Goal: Task Accomplishment & Management: Complete application form

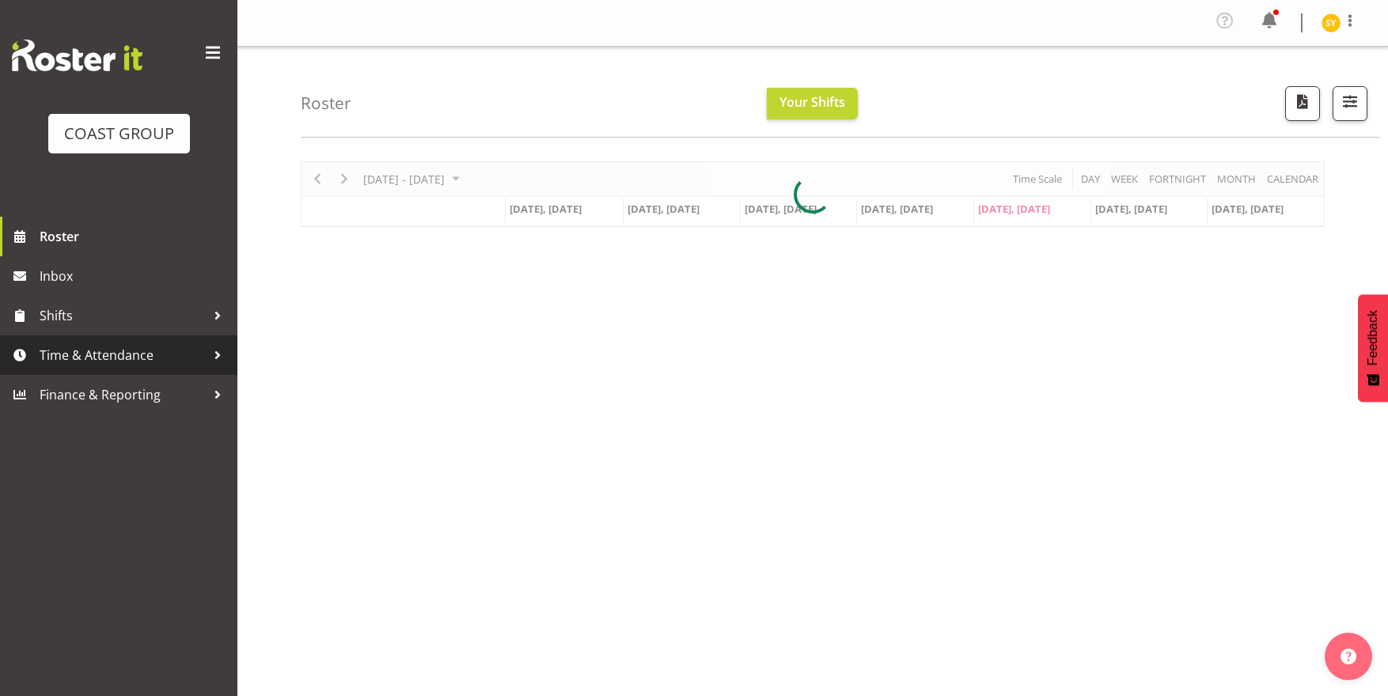
click at [89, 366] on span "Time & Attendance" at bounding box center [123, 355] width 166 height 24
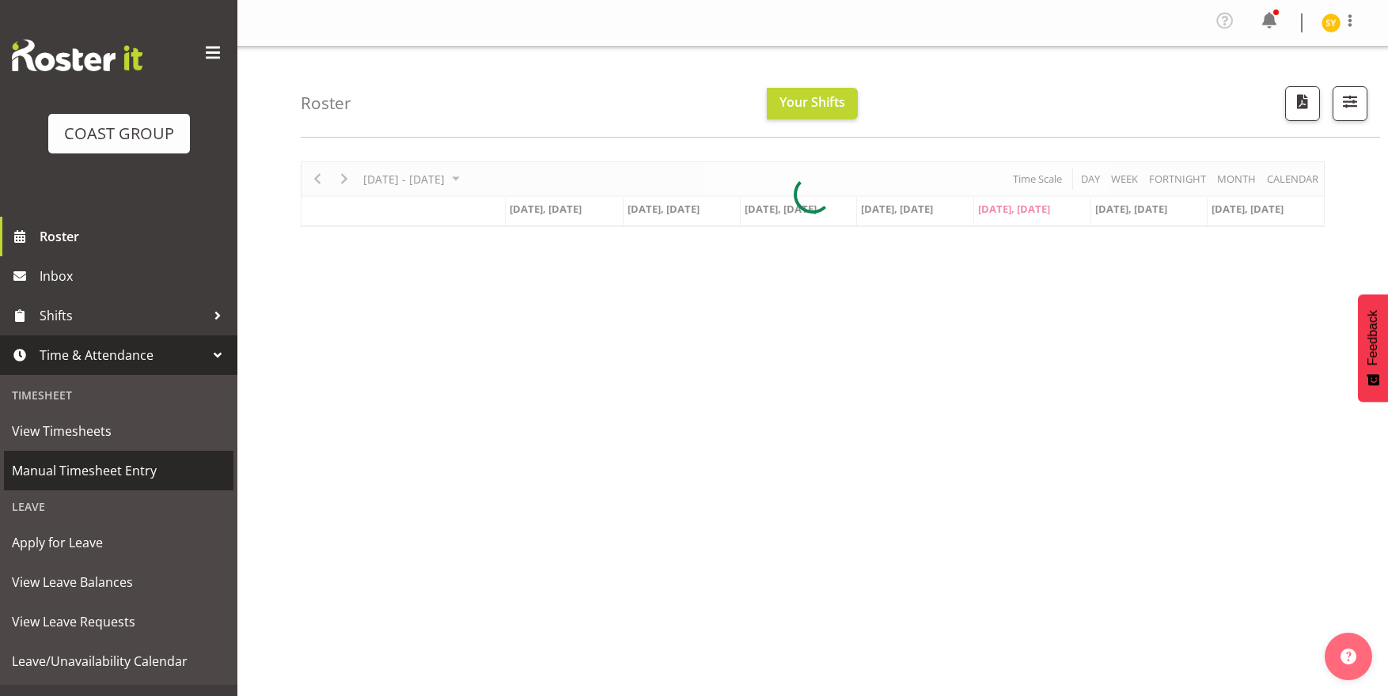
click at [81, 482] on span "Manual Timesheet Entry" at bounding box center [119, 471] width 214 height 24
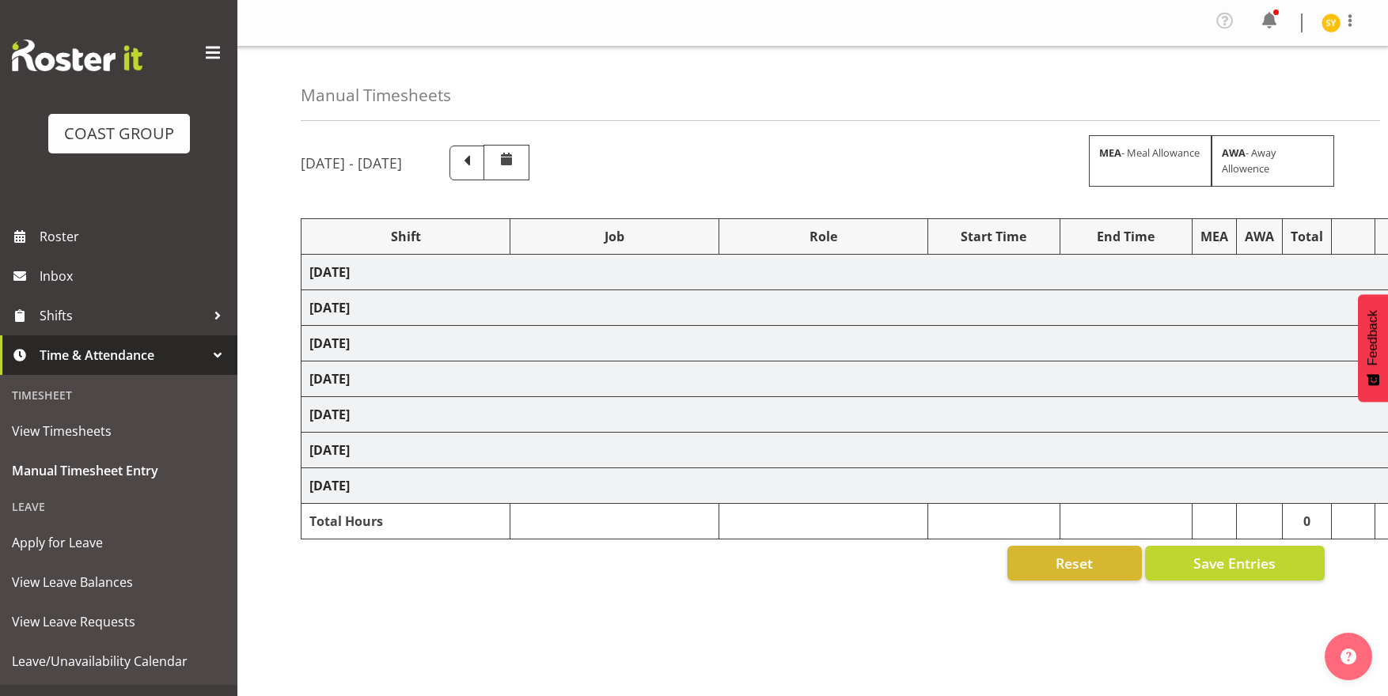
select select "69"
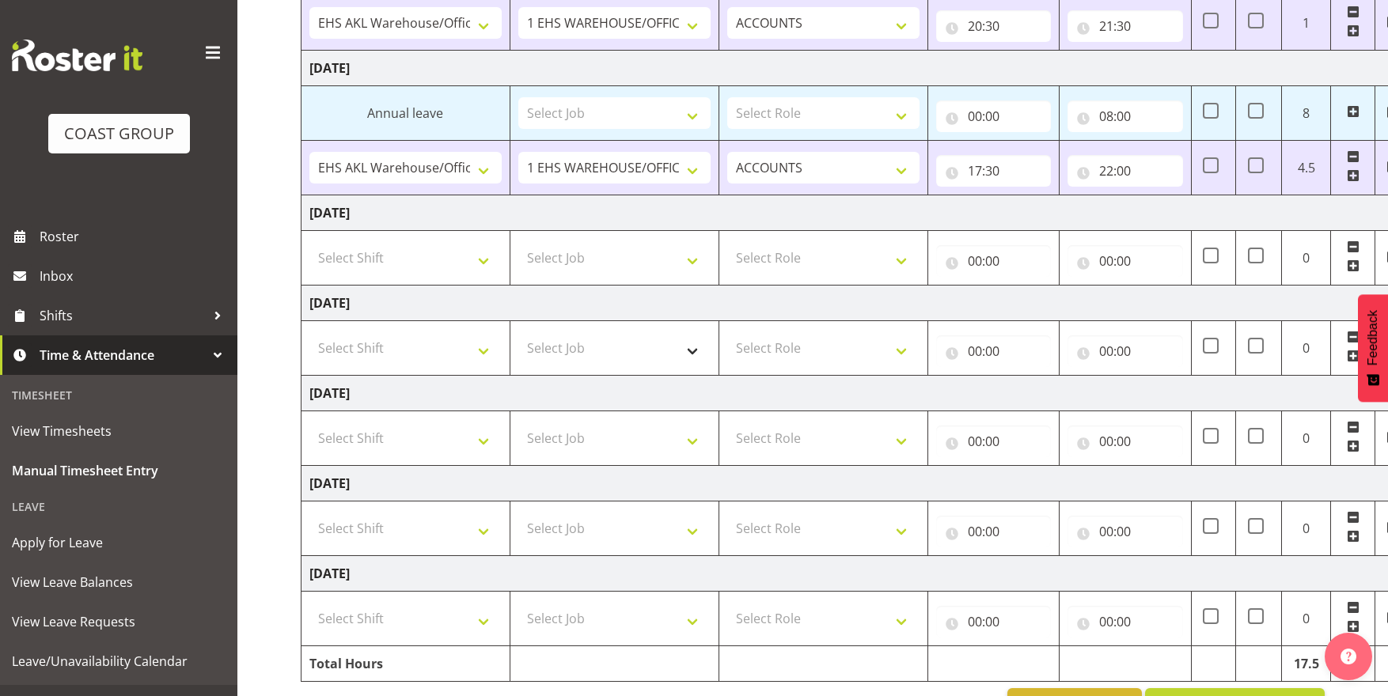
scroll to position [403, 0]
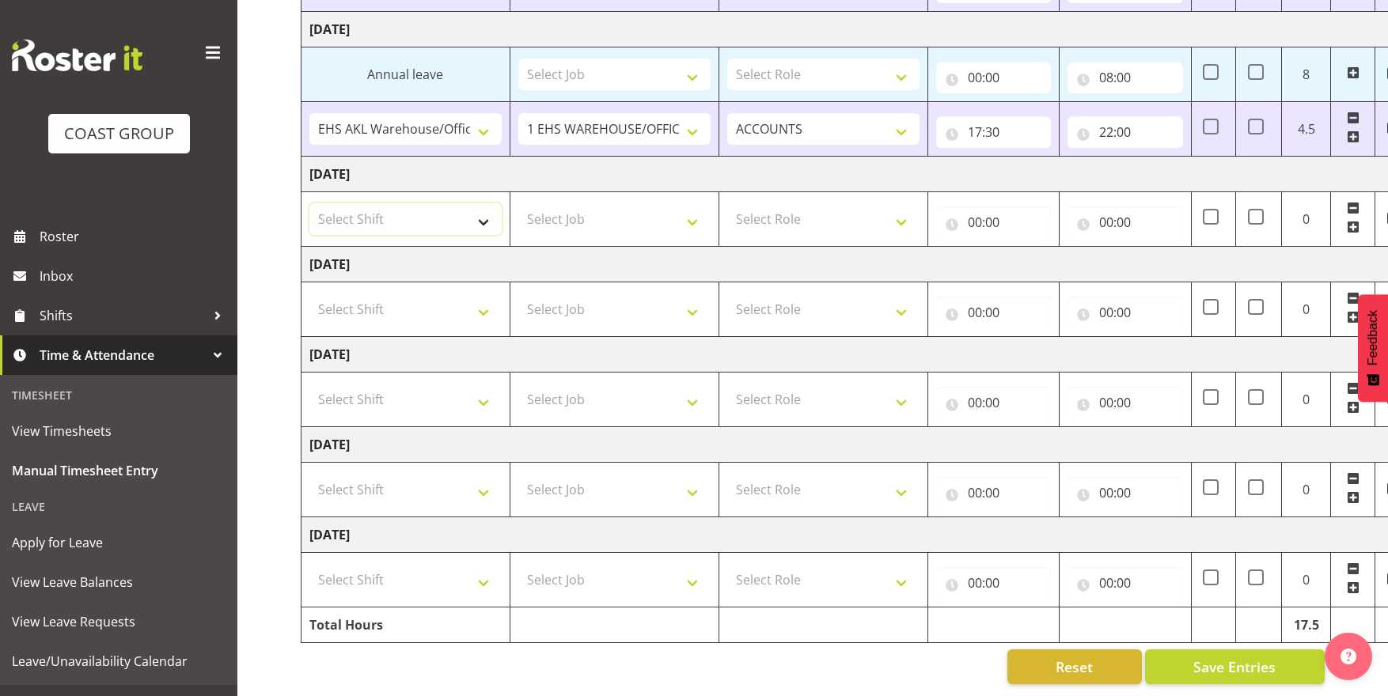
click at [466, 203] on select "Select Shift EHS AKL Warehouse/Office" at bounding box center [405, 219] width 192 height 32
select select "1083"
click at [309, 203] on select "Select Shift EHS AKL Warehouse/Office" at bounding box center [405, 219] width 192 height 32
click at [601, 203] on select "Select Job 1 Carlton Events 1 Carlton Hamilton 1 Carlton Wellington 1 EHS WAREH…" at bounding box center [614, 219] width 192 height 32
select select "69"
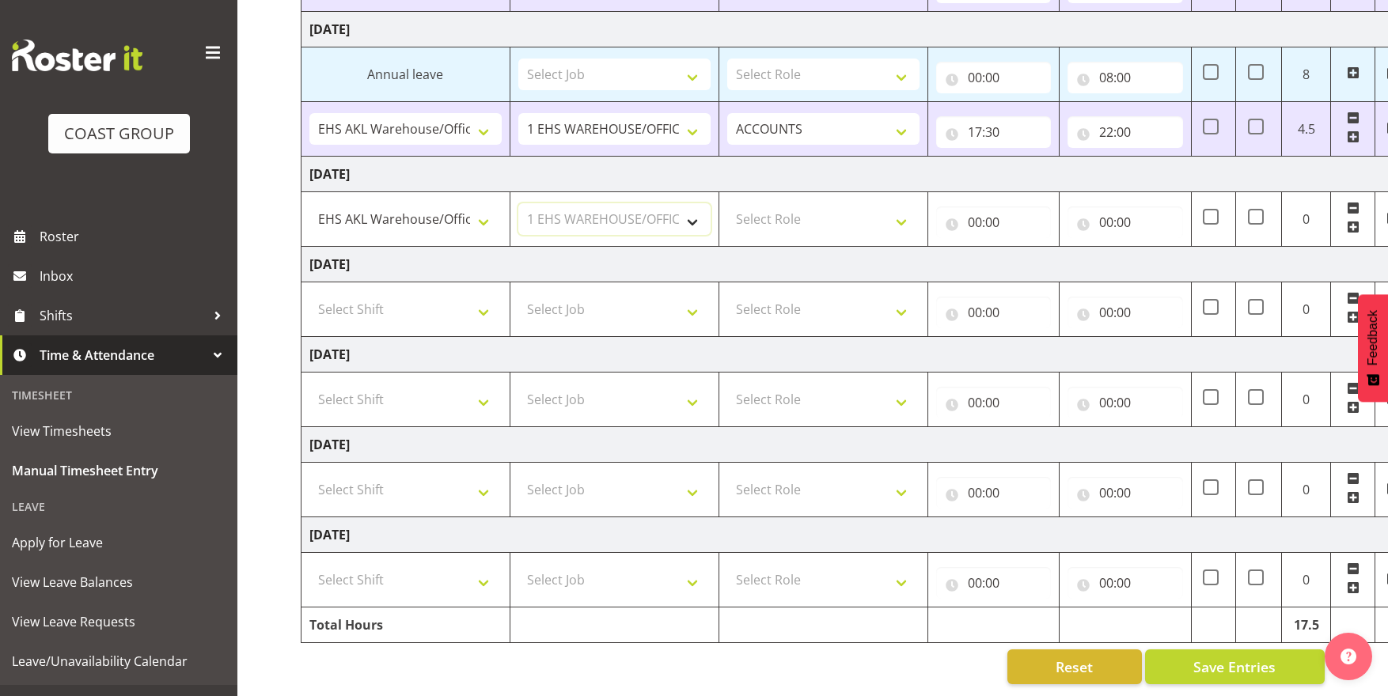
click at [518, 203] on select "Select Job 1 Carlton Events 1 Carlton Hamilton 1 Carlton Wellington 1 EHS WAREH…" at bounding box center [614, 219] width 192 height 32
click at [826, 203] on select "Select Role ACCOUNTS" at bounding box center [823, 219] width 192 height 32
select select "204"
click at [727, 203] on select "Select Role ACCOUNTS" at bounding box center [823, 219] width 192 height 32
click at [967, 212] on input "00:00" at bounding box center [994, 222] width 116 height 32
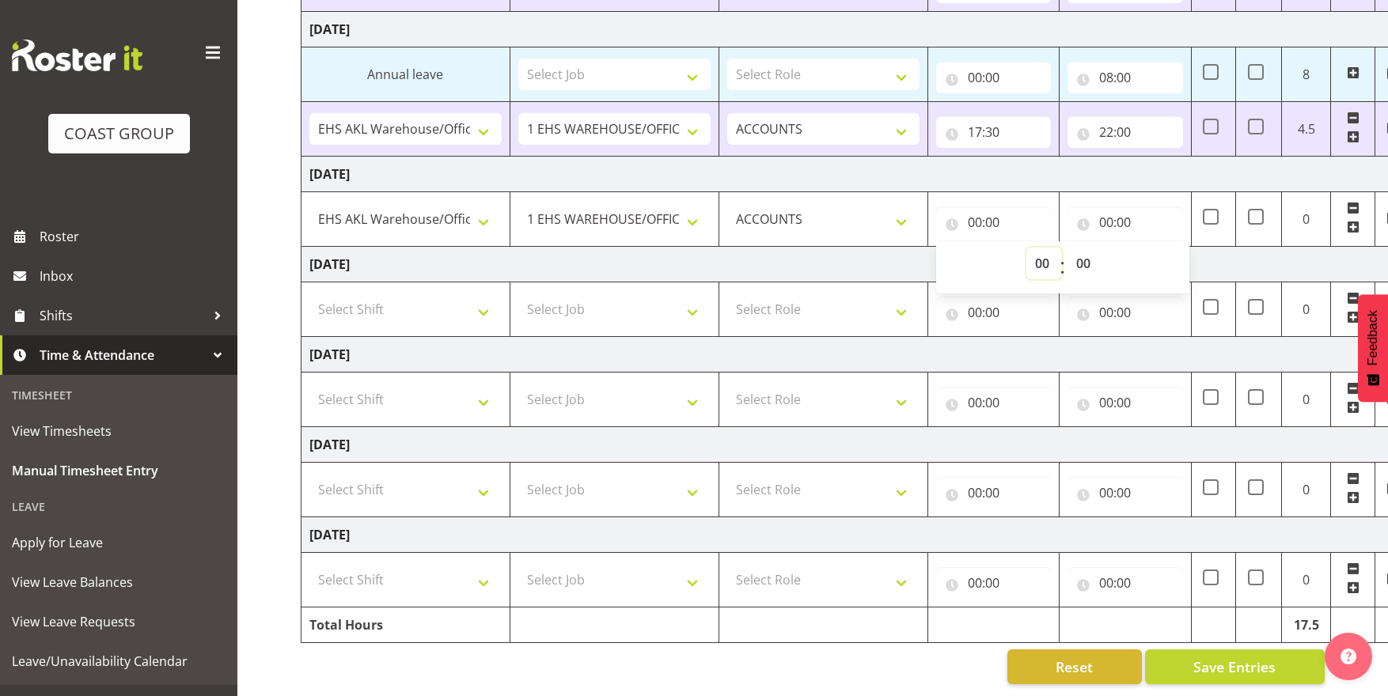
click at [1039, 256] on select "00 01 02 03 04 05 06 07 08 09 10 11 12 13 14 15 16 17 18 19 20 21 22 23" at bounding box center [1044, 264] width 36 height 32
select select "9"
click at [1026, 248] on select "00 01 02 03 04 05 06 07 08 09 10 11 12 13 14 15 16 17 18 19 20 21 22 23" at bounding box center [1044, 264] width 36 height 32
type input "09:00"
click at [1078, 248] on select "00 01 02 03 04 05 06 07 08 09 10 11 12 13 14 15 16 17 18 19 20 21 22 23 24 25 2…" at bounding box center [1085, 264] width 36 height 32
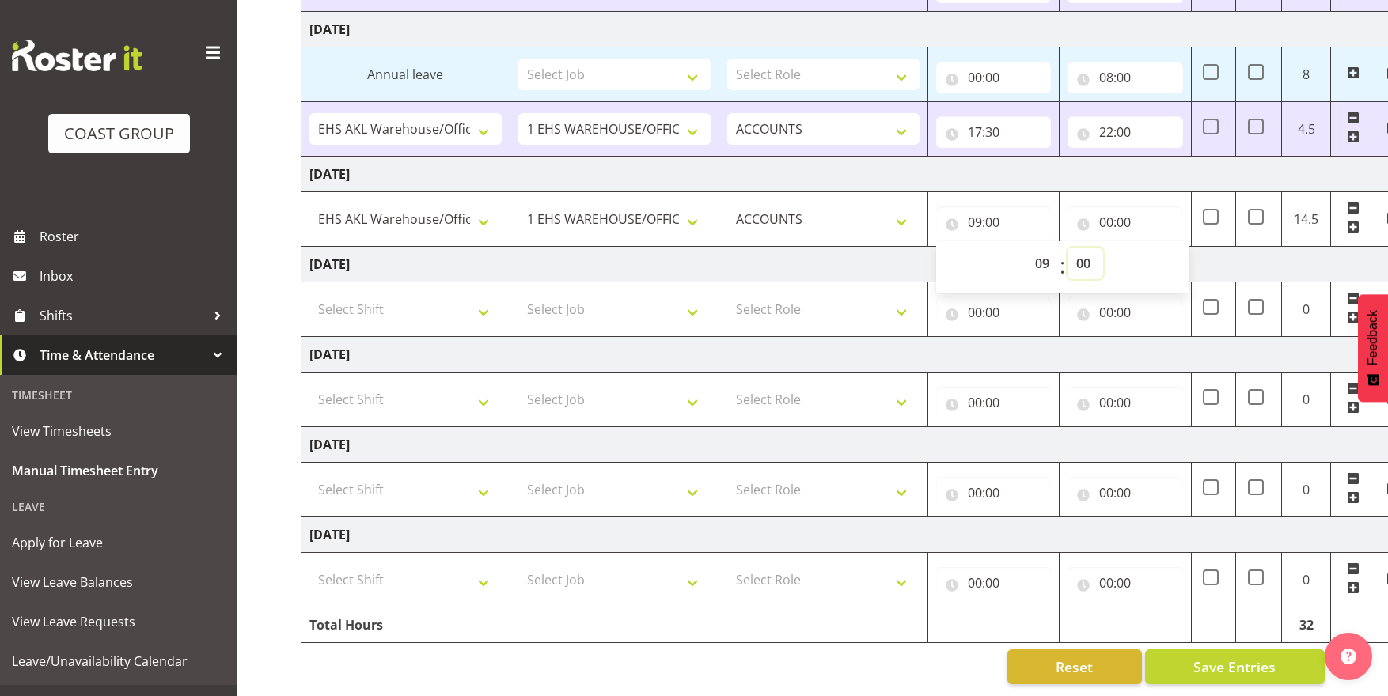
select select "50"
click at [1067, 248] on select "00 01 02 03 04 05 06 07 08 09 10 11 12 13 14 15 16 17 18 19 20 21 22 23 24 25 2…" at bounding box center [1085, 264] width 36 height 32
type input "09:50"
click at [1111, 206] on input "00:00" at bounding box center [1125, 222] width 116 height 32
click at [1172, 248] on select "00 01 02 03 04 05 06 07 08 09 10 11 12 13 14 15 16 17 18 19 20 21 22 23" at bounding box center [1175, 264] width 36 height 32
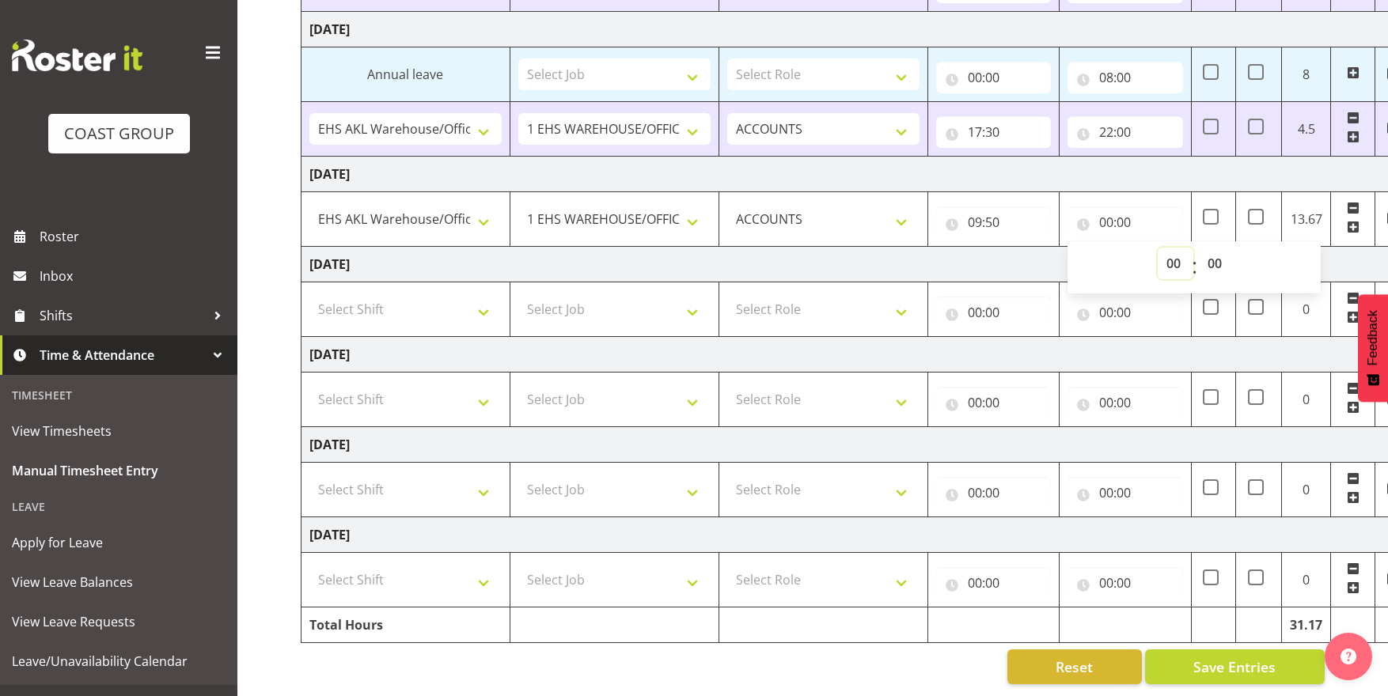
select select "14"
click at [1157, 248] on select "00 01 02 03 04 05 06 07 08 09 10 11 12 13 14 15 16 17 18 19 20 21 22 23" at bounding box center [1175, 264] width 36 height 32
type input "14:00"
click at [1218, 255] on select "00 01 02 03 04 05 06 07 08 09 10 11 12 13 14 15 16 17 18 19 20 21 22 23 24 25 2…" at bounding box center [1217, 264] width 36 height 32
select select "20"
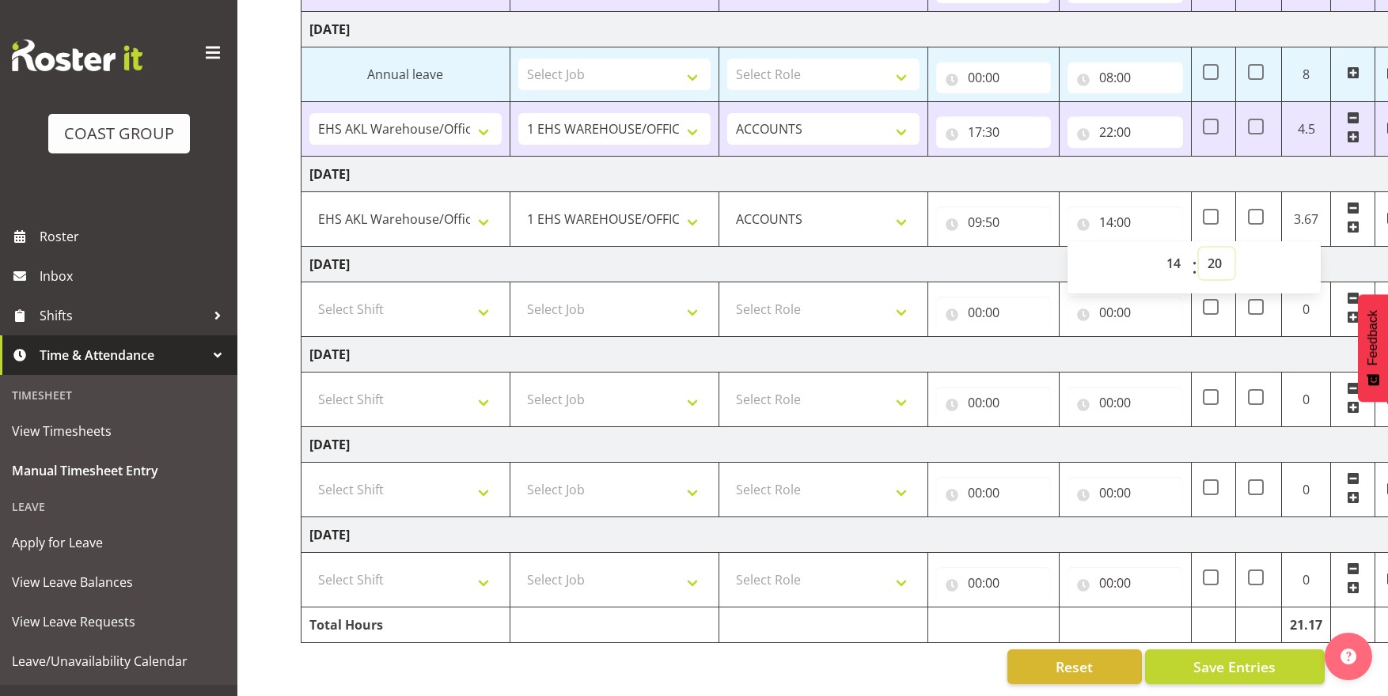
click at [1199, 248] on select "00 01 02 03 04 05 06 07 08 09 10 11 12 13 14 15 16 17 18 19 20 21 22 23 24 25 2…" at bounding box center [1217, 264] width 36 height 32
type input "14:20"
click at [1347, 221] on span at bounding box center [1353, 227] width 13 height 13
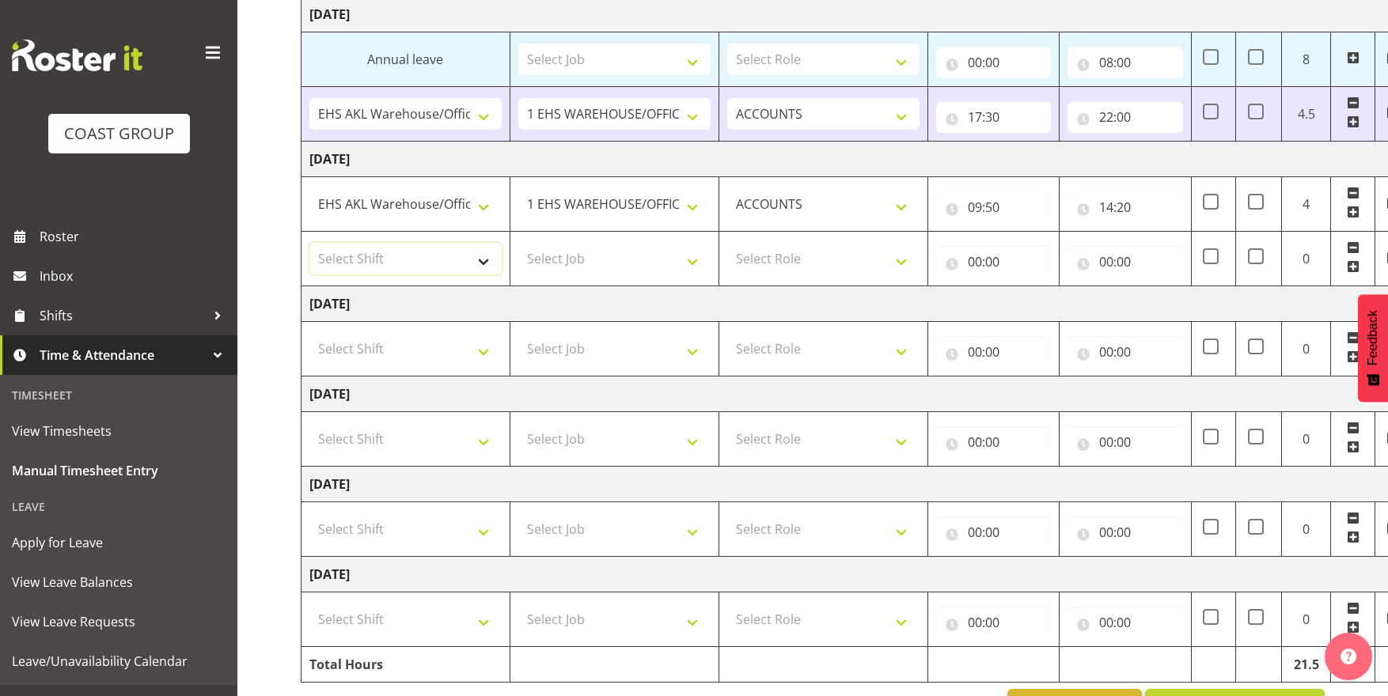
click at [456, 260] on select "Select Shift EHS AKL Warehouse/Office" at bounding box center [405, 259] width 192 height 32
select select "1083"
click at [309, 243] on select "Select Shift EHS AKL Warehouse/Office" at bounding box center [405, 259] width 192 height 32
click at [698, 258] on select "Select Job 1 Carlton Events 1 Carlton Hamilton 1 Carlton Wellington 1 EHS WAREH…" at bounding box center [614, 259] width 192 height 32
select select "69"
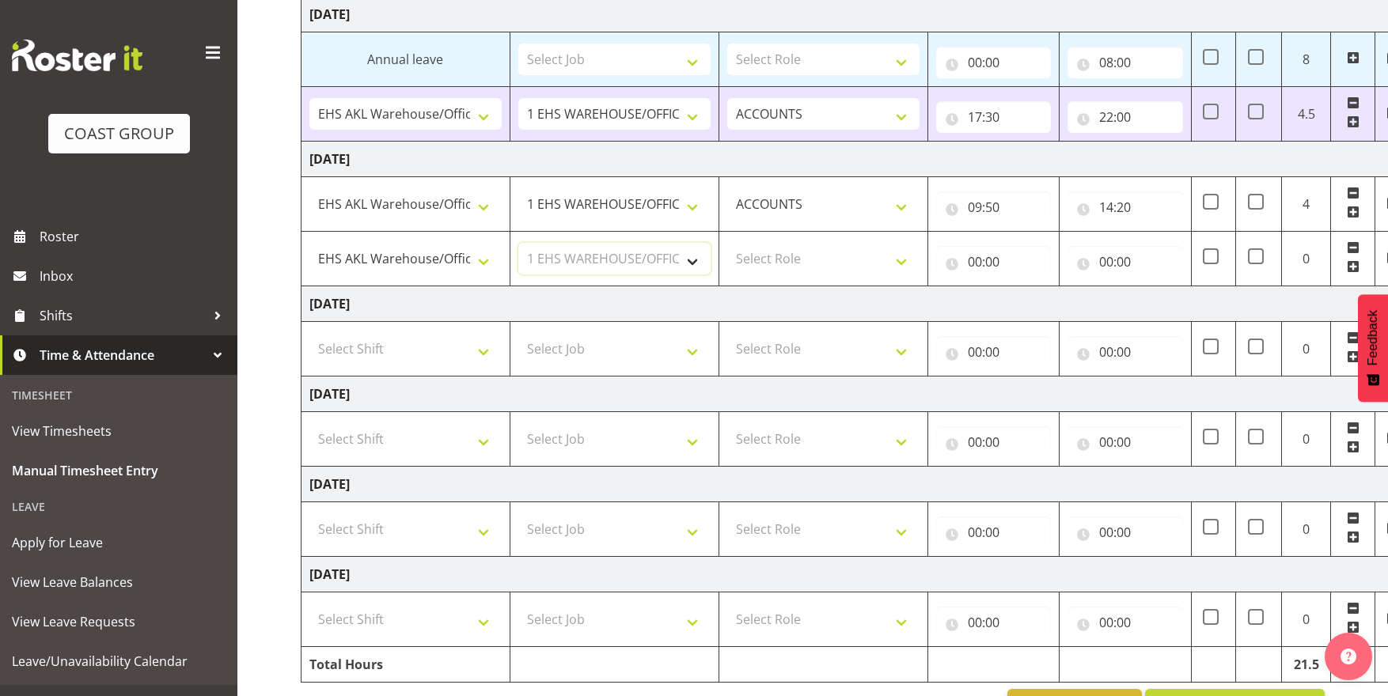
click at [518, 243] on select "Select Job 1 Carlton Events 1 Carlton Hamilton 1 Carlton Wellington 1 EHS WAREH…" at bounding box center [614, 259] width 192 height 32
click at [882, 262] on select "Select Role ACCOUNTS" at bounding box center [823, 259] width 192 height 32
select select "204"
click at [727, 243] on select "Select Role ACCOUNTS" at bounding box center [823, 259] width 192 height 32
click at [1000, 263] on input "00:00" at bounding box center [994, 262] width 116 height 32
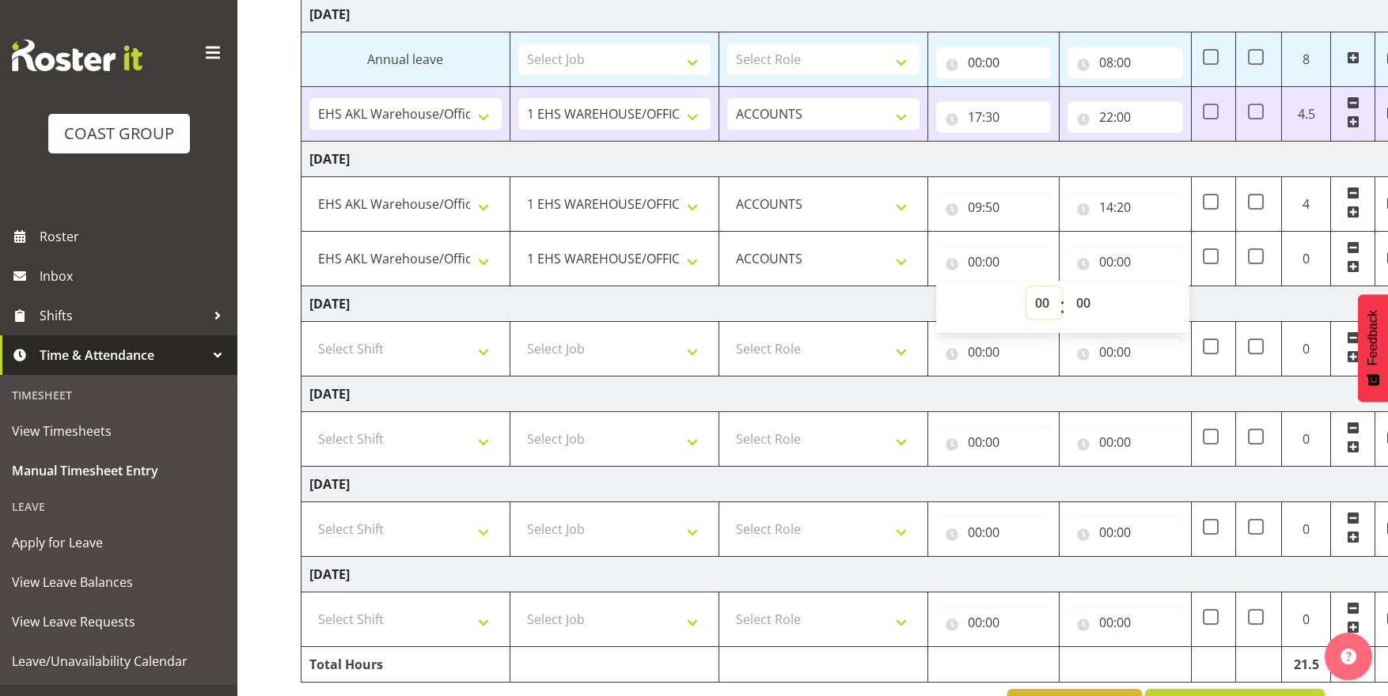
click at [1038, 304] on select "00 01 02 03 04 05 06 07 08 09 10 11 12 13 14 15 16 17 18 19 20 21 22 23" at bounding box center [1044, 303] width 36 height 32
select select "15"
click at [1026, 287] on select "00 01 02 03 04 05 06 07 08 09 10 11 12 13 14 15 16 17 18 19 20 21 22 23" at bounding box center [1044, 303] width 36 height 32
type input "15:00"
click at [1079, 301] on select "00 01 02 03 04 05 06 07 08 09 10 11 12 13 14 15 16 17 18 19 20 21 22 23 24 25 2…" at bounding box center [1085, 303] width 36 height 32
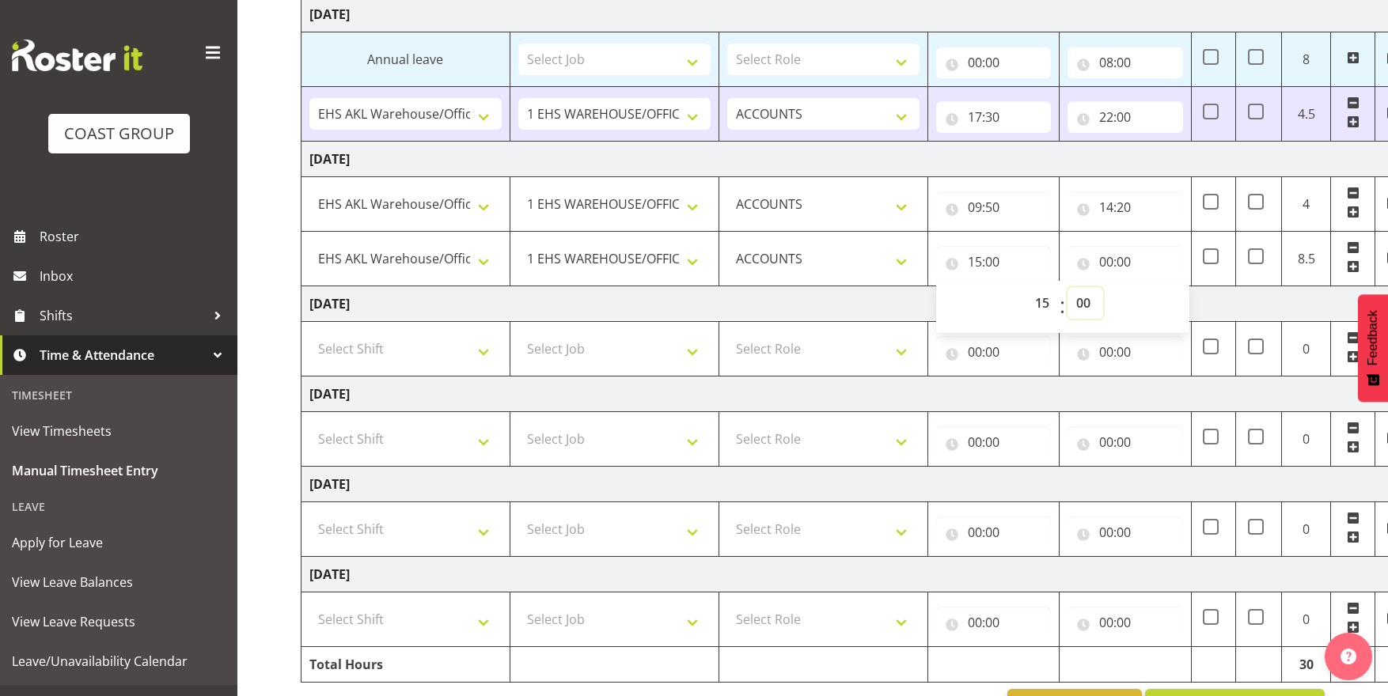
select select "30"
click at [1067, 287] on select "00 01 02 03 04 05 06 07 08 09 10 11 12 13 14 15 16 17 18 19 20 21 22 23 24 25 2…" at bounding box center [1085, 303] width 36 height 32
type input "15:30"
click at [1128, 267] on input "00:00" at bounding box center [1125, 262] width 116 height 32
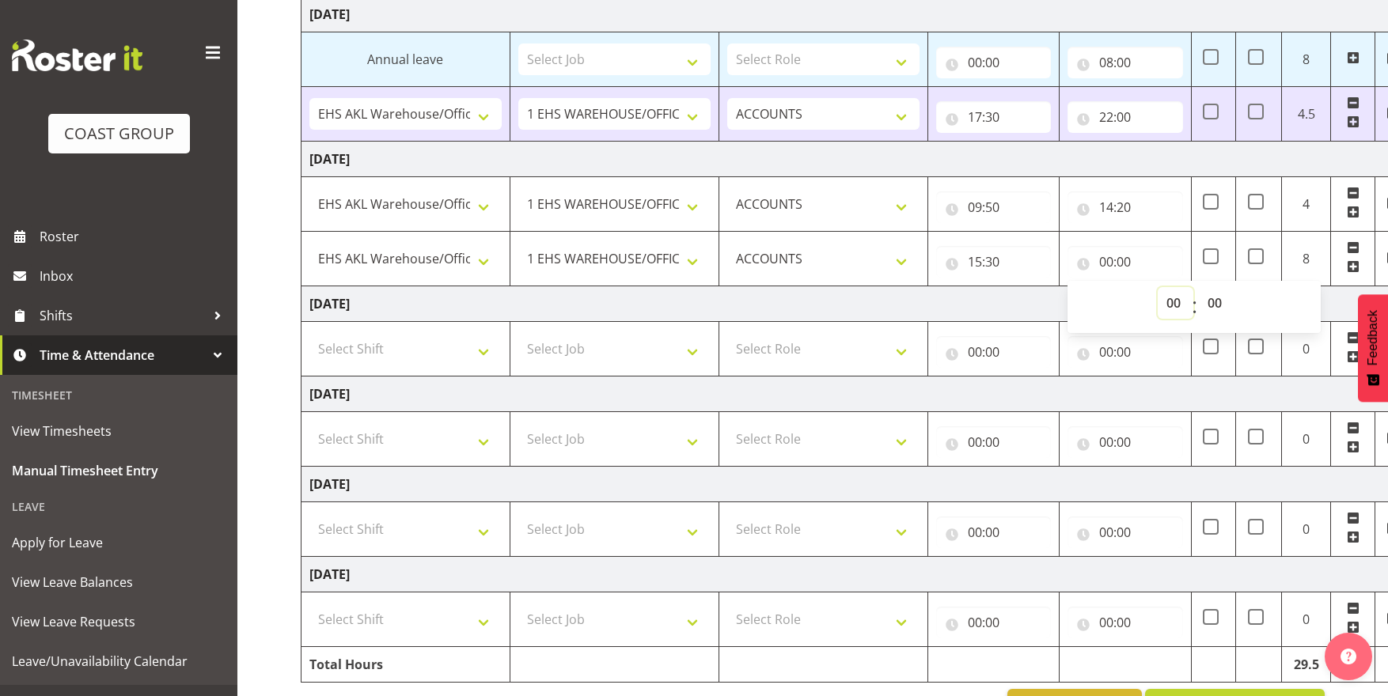
click at [1164, 301] on select "00 01 02 03 04 05 06 07 08 09 10 11 12 13 14 15 16 17 18 19 20 21 22 23" at bounding box center [1175, 303] width 36 height 32
select select "17"
click at [1157, 287] on select "00 01 02 03 04 05 06 07 08 09 10 11 12 13 14 15 16 17 18 19 20 21 22 23" at bounding box center [1175, 303] width 36 height 32
type input "17:00"
click at [1222, 305] on select "00 01 02 03 04 05 06 07 08 09 10 11 12 13 14 15 16 17 18 19 20 21 22 23 24 25 2…" at bounding box center [1217, 303] width 36 height 32
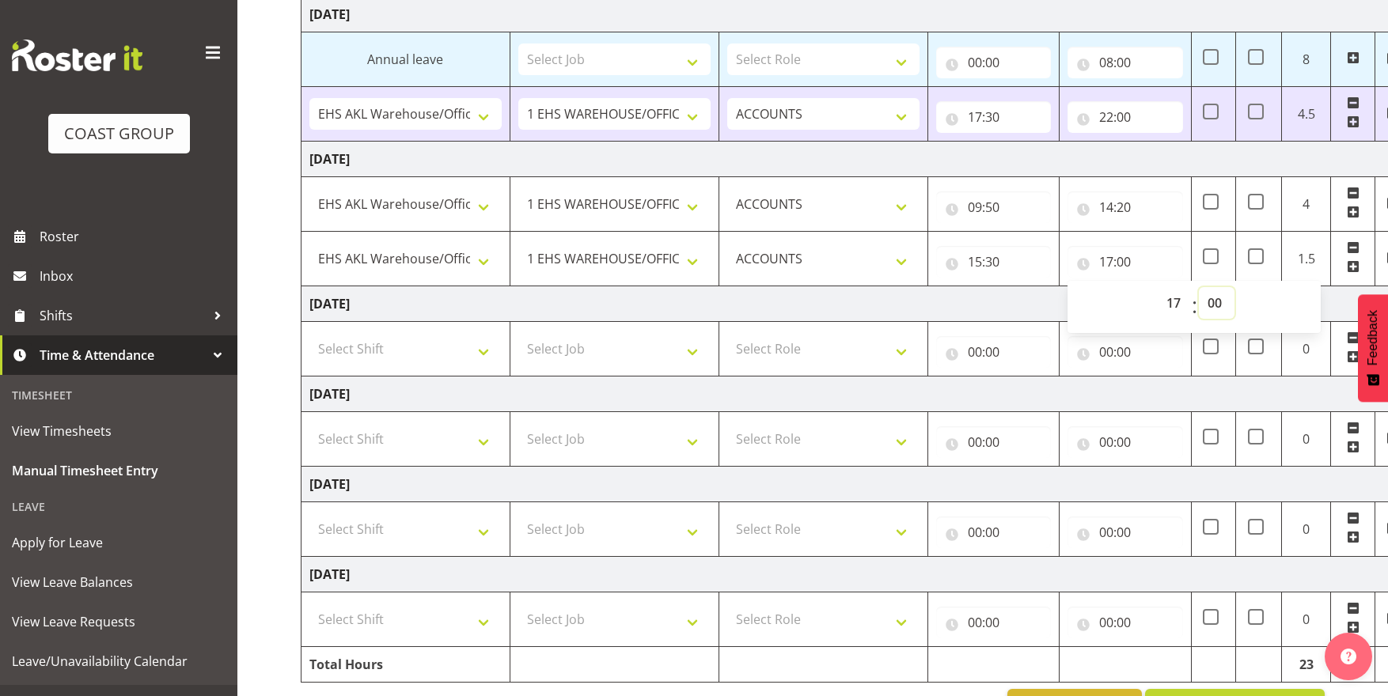
select select "30"
click at [1199, 287] on select "00 01 02 03 04 05 06 07 08 09 10 11 12 13 14 15 16 17 18 19 20 21 22 23 24 25 2…" at bounding box center [1217, 303] width 36 height 32
type input "17:30"
click at [1332, 307] on td "Saturday 6th September 2025" at bounding box center [854, 304] width 1107 height 36
click at [1120, 271] on input "17:30" at bounding box center [1125, 262] width 116 height 32
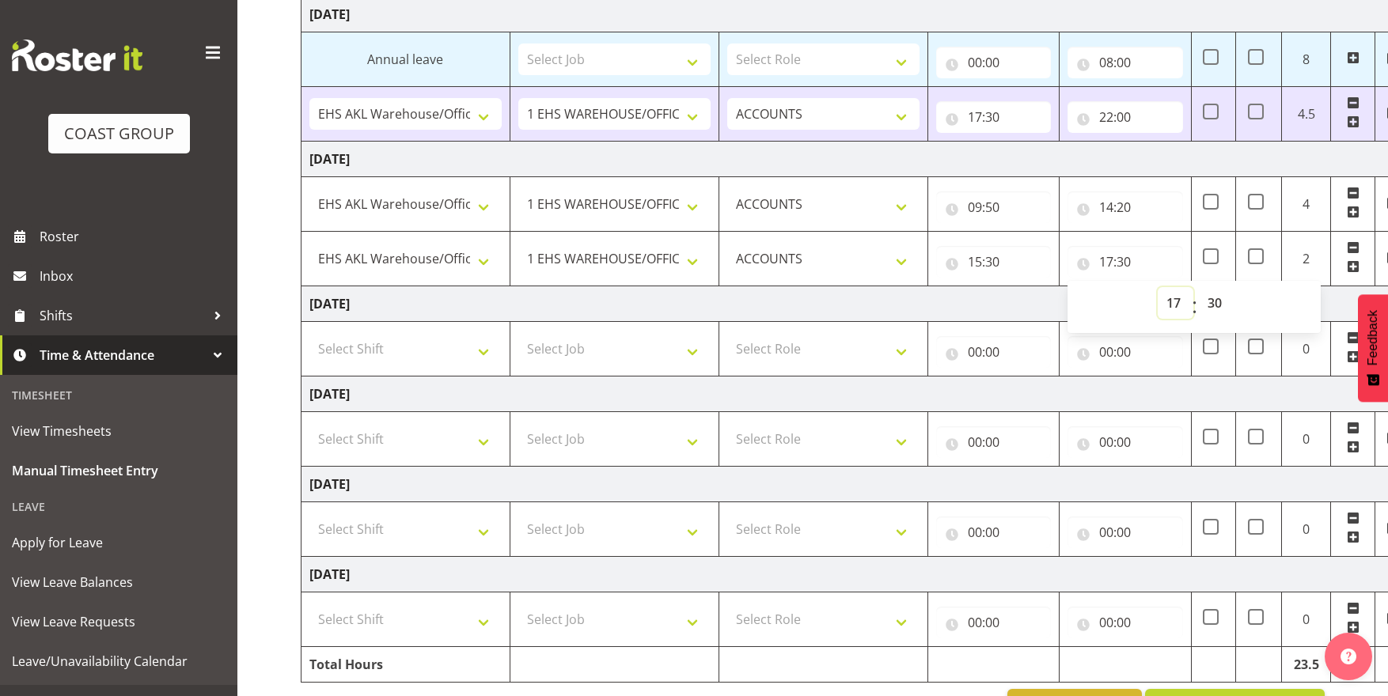
click at [1178, 305] on select "00 01 02 03 04 05 06 07 08 09 10 11 12 13 14 15 16 17 18 19 20 21 22 23" at bounding box center [1175, 303] width 36 height 32
select select "18"
click at [1157, 287] on select "00 01 02 03 04 05 06 07 08 09 10 11 12 13 14 15 16 17 18 19 20 21 22 23" at bounding box center [1175, 303] width 36 height 32
type input "18:30"
click at [1203, 296] on select "00 01 02 03 04 05 06 07 08 09 10 11 12 13 14 15 16 17 18 19 20 21 22 23 24 25 2…" at bounding box center [1217, 303] width 36 height 32
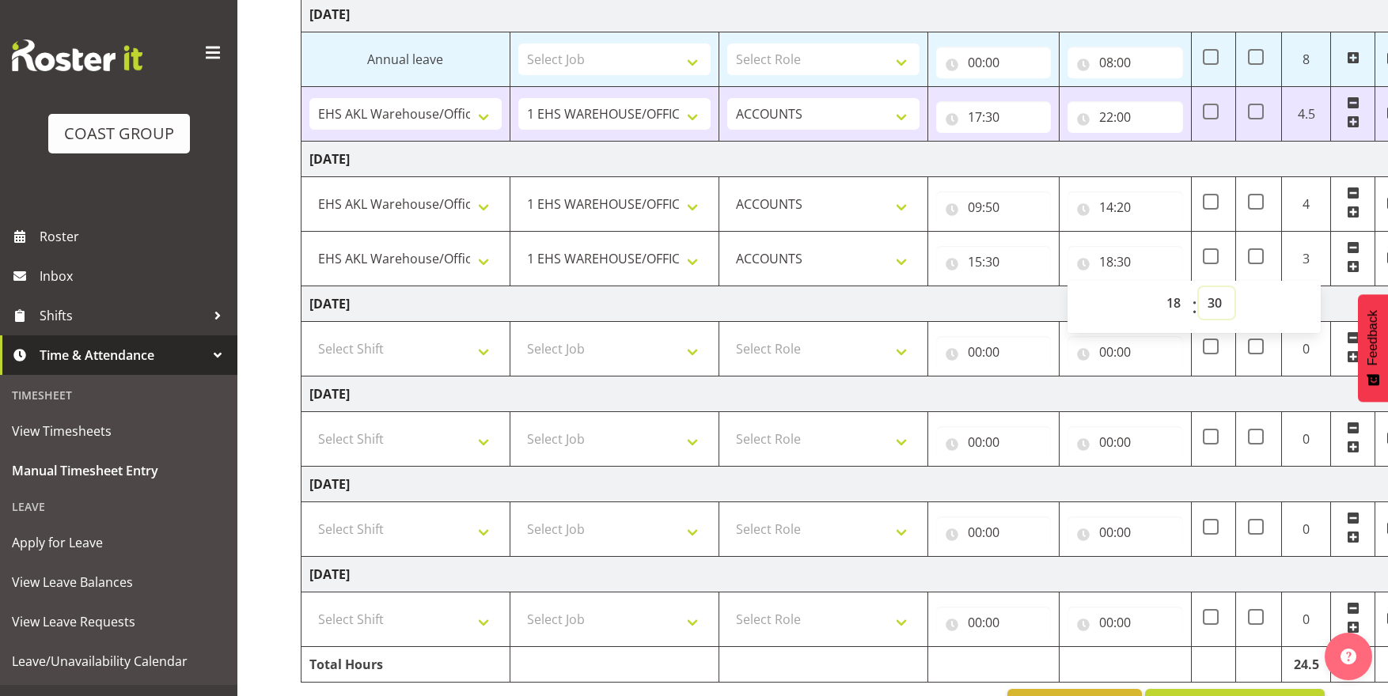
select select "0"
click at [1199, 287] on select "00 01 02 03 04 05 06 07 08 09 10 11 12 13 14 15 16 17 18 19 20 21 22 23 24 25 2…" at bounding box center [1217, 303] width 36 height 32
type input "18:00"
click at [1332, 314] on td "Saturday 6th September 2025" at bounding box center [854, 304] width 1107 height 36
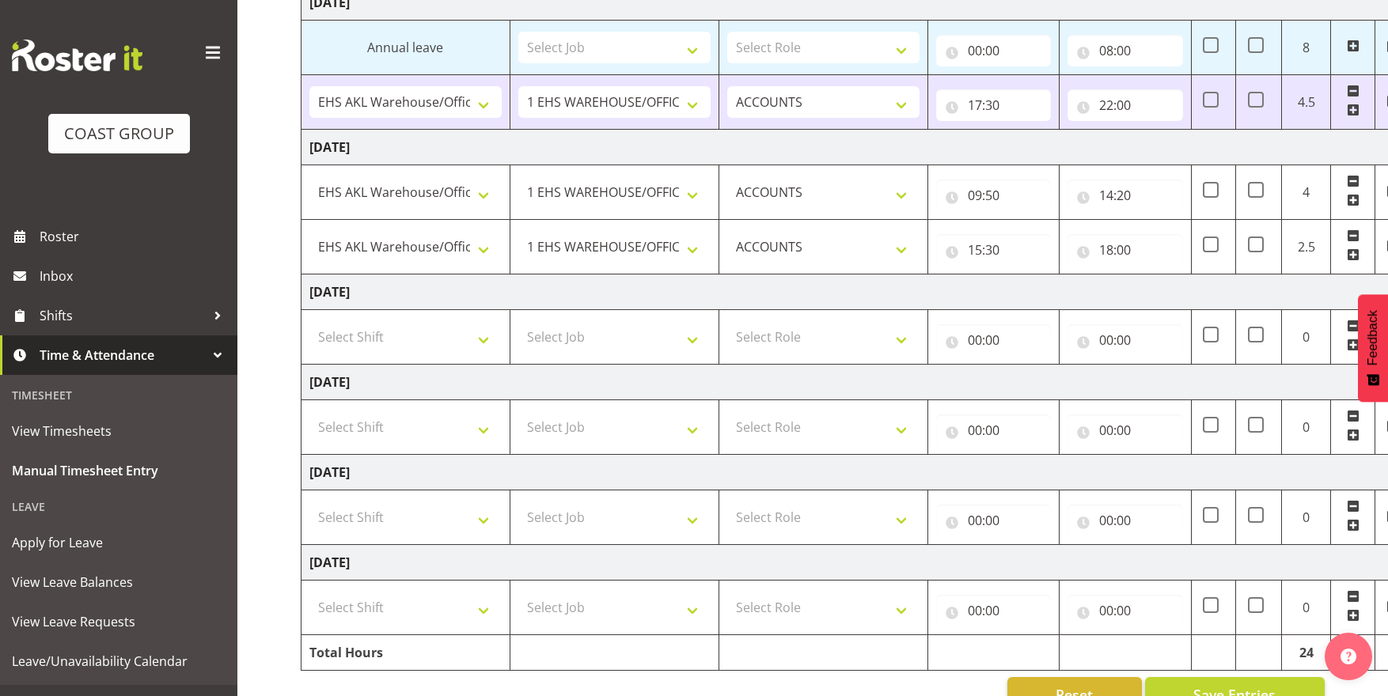
scroll to position [457, 0]
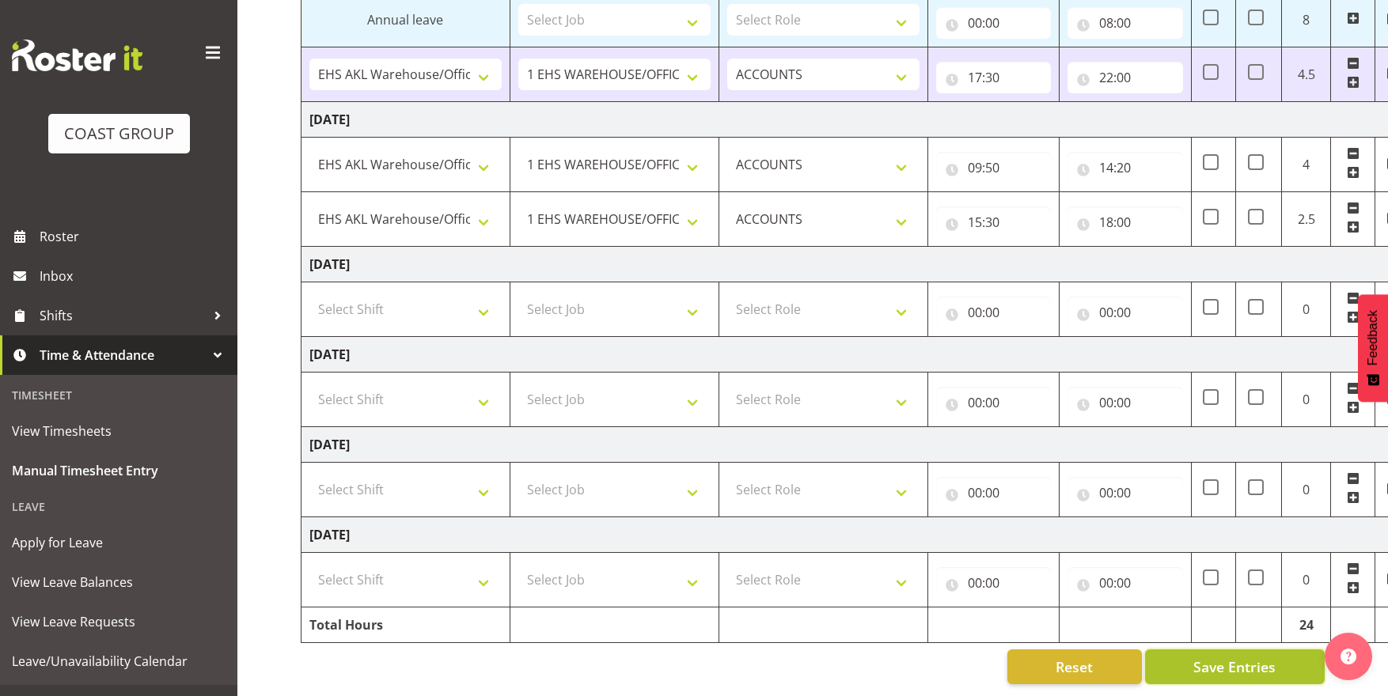
click at [1253, 657] on span "Save Entries" at bounding box center [1234, 667] width 82 height 21
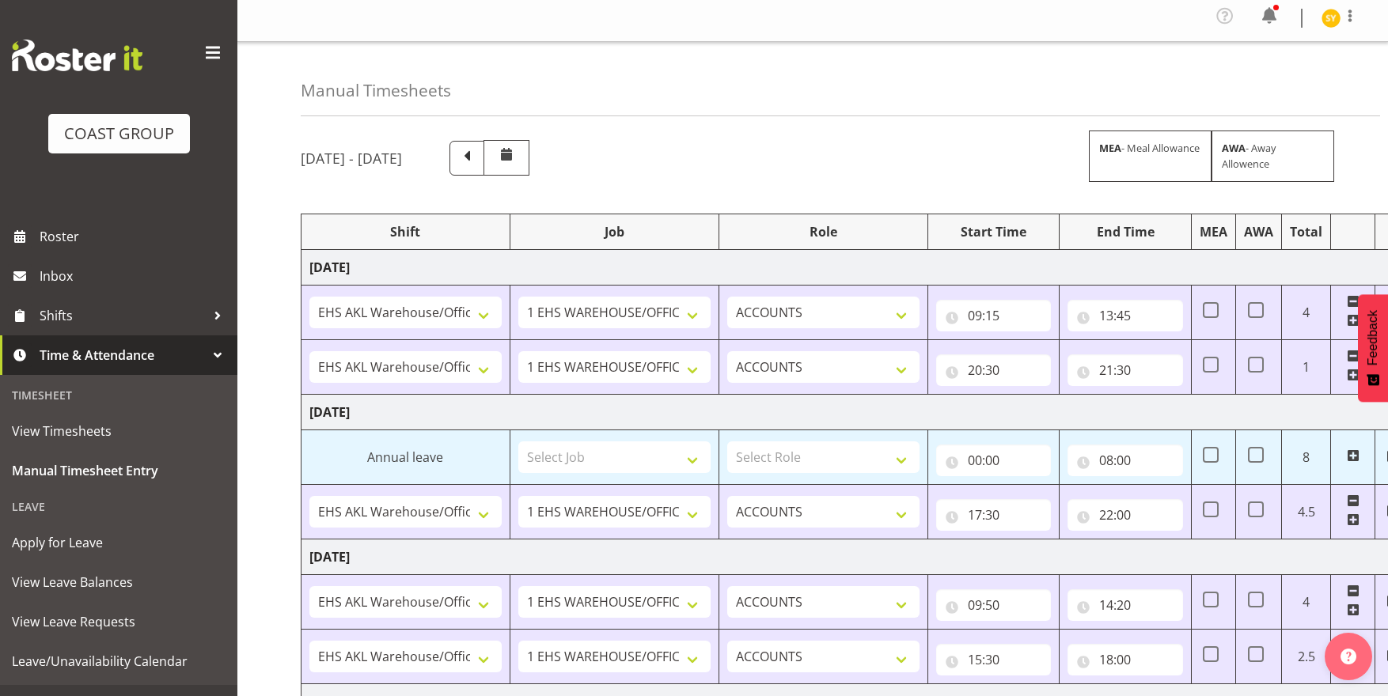
scroll to position [0, 0]
